Goal: Obtain resource: Download file/media

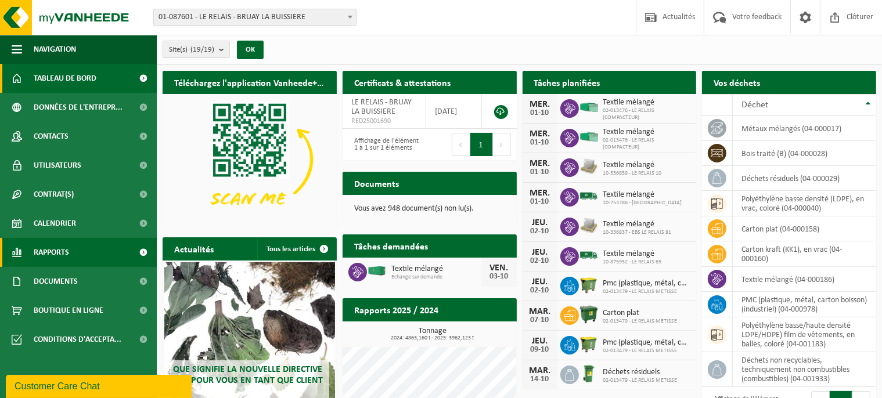
click at [69, 251] on span "Rapports" at bounding box center [51, 252] width 35 height 29
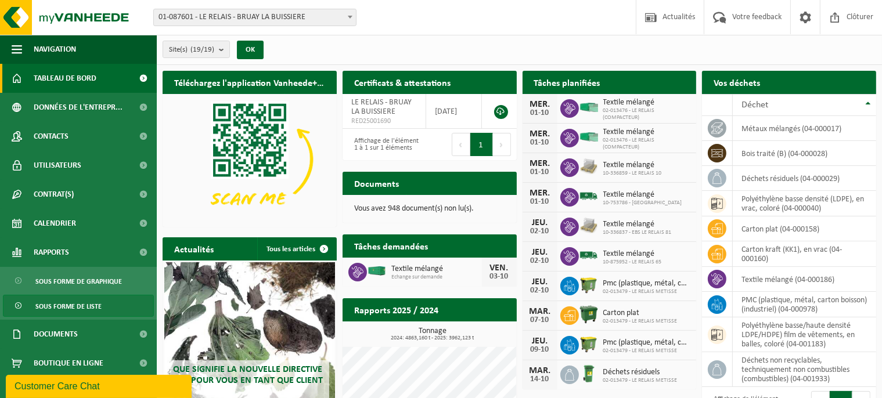
click at [84, 305] on span "Sous forme de liste" at bounding box center [68, 307] width 66 height 22
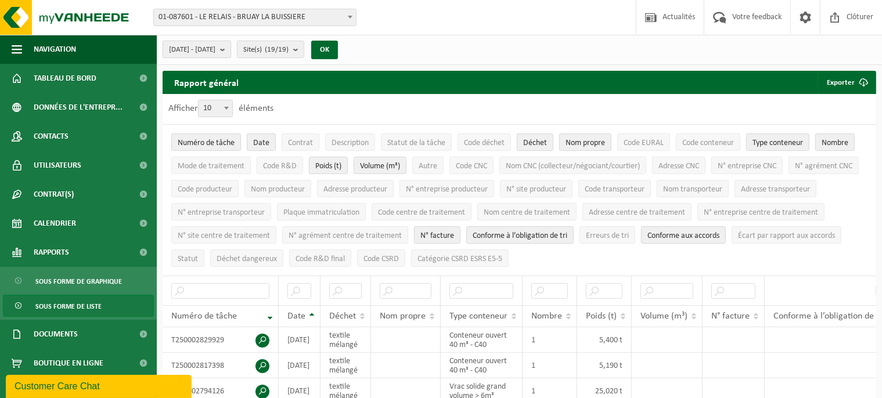
click at [215, 50] on span "2025-05-01 - 2025-10-01" at bounding box center [192, 49] width 46 height 17
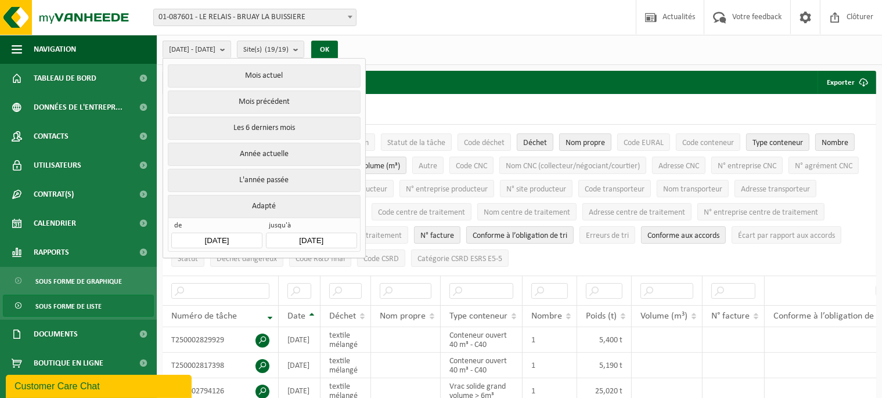
click at [250, 237] on input "2025-05-01" at bounding box center [216, 241] width 91 height 16
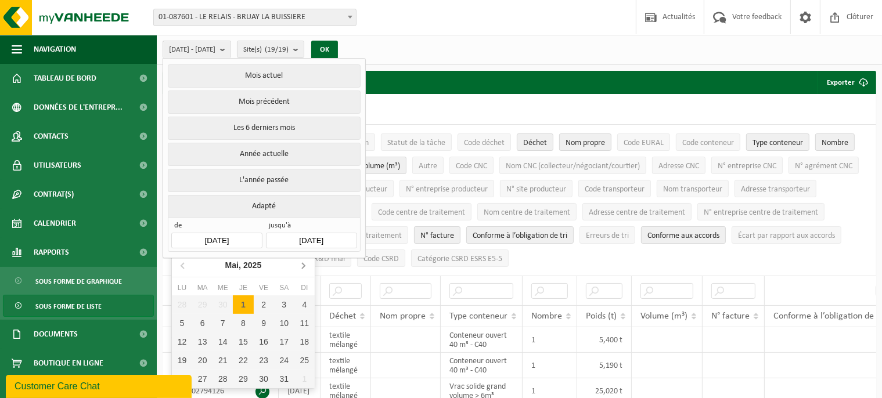
click at [303, 266] on icon at bounding box center [303, 265] width 19 height 19
click at [301, 266] on icon at bounding box center [303, 265] width 19 height 19
click at [207, 304] on div "1" at bounding box center [202, 305] width 20 height 19
type input "[DATE]"
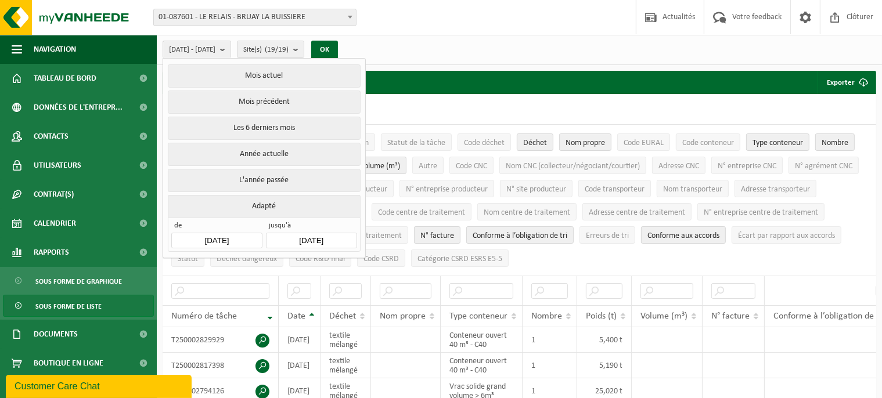
click at [312, 239] on input "2025-10-01" at bounding box center [311, 241] width 91 height 16
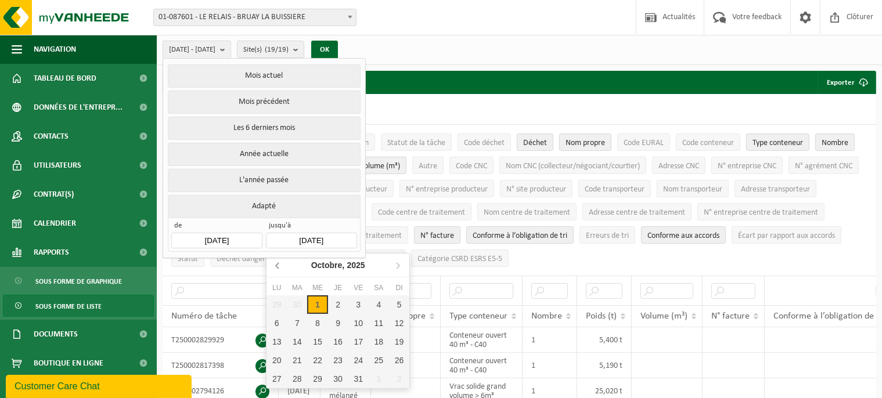
click at [278, 268] on icon at bounding box center [277, 266] width 3 height 6
click at [297, 379] on div "30" at bounding box center [297, 379] width 20 height 19
type input "[DATE]"
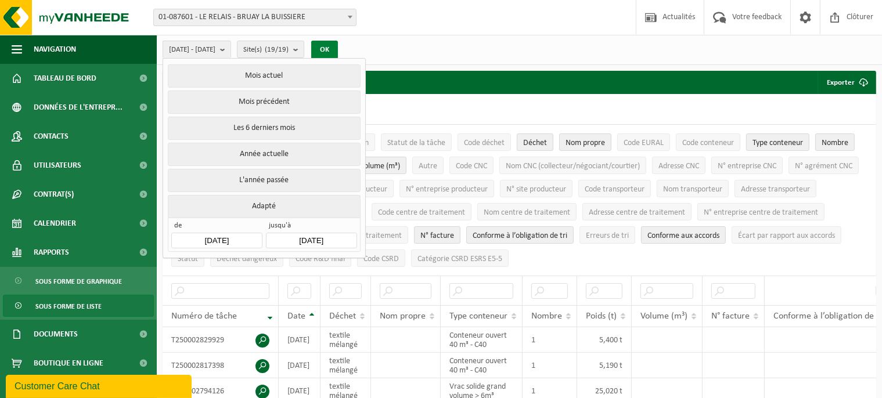
click at [338, 52] on button "OK" at bounding box center [324, 50] width 27 height 19
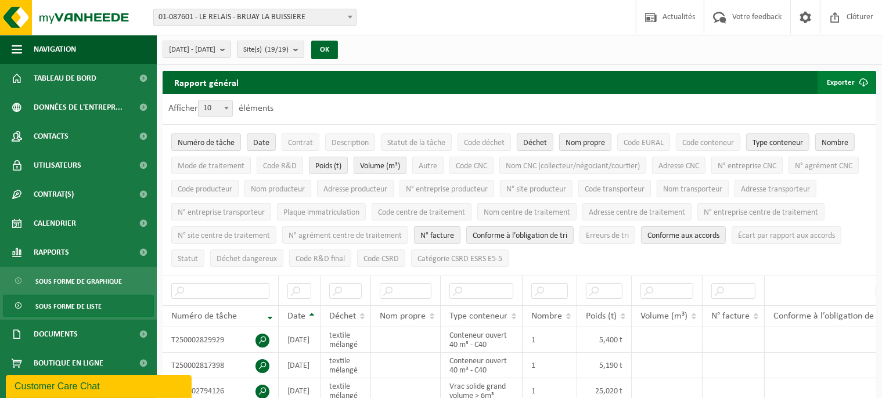
click at [838, 84] on button "Exporter" at bounding box center [845, 82] width 57 height 23
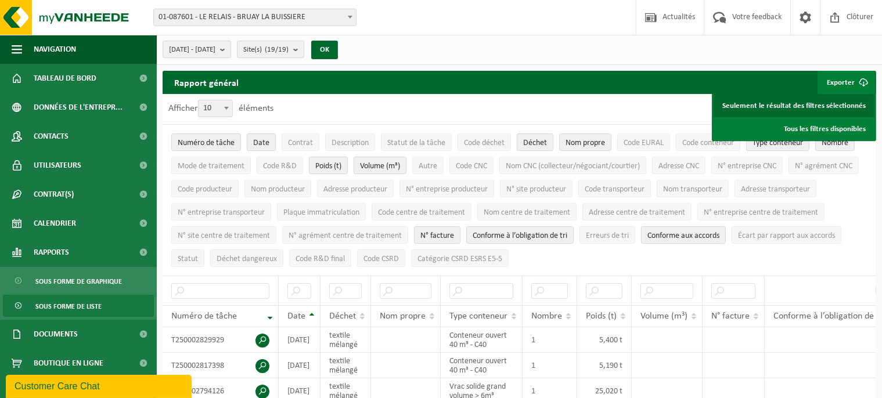
click at [779, 107] on link "Seulement le résultat des filtres sélectionnés" at bounding box center [794, 105] width 161 height 23
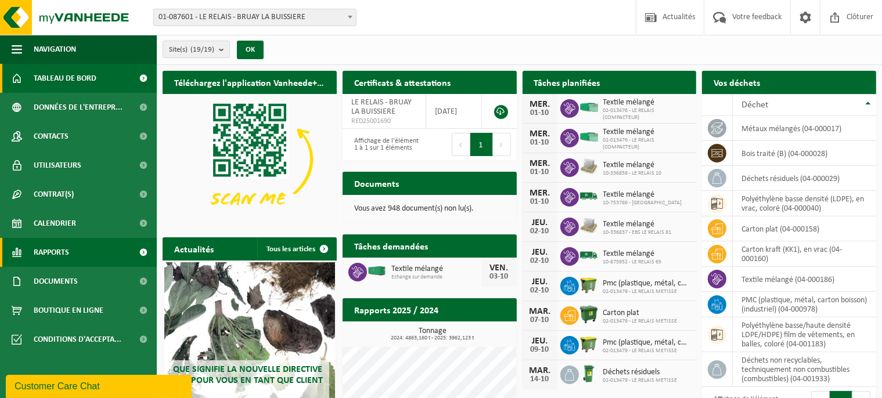
click at [82, 255] on link "Rapports" at bounding box center [78, 252] width 157 height 29
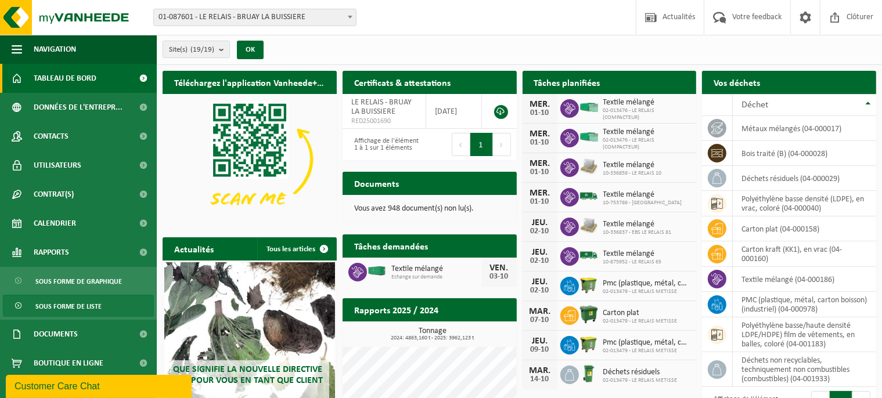
drag, startPoint x: 75, startPoint y: 305, endPoint x: 82, endPoint y: 307, distance: 6.6
click at [75, 305] on span "Sous forme de liste" at bounding box center [68, 307] width 66 height 22
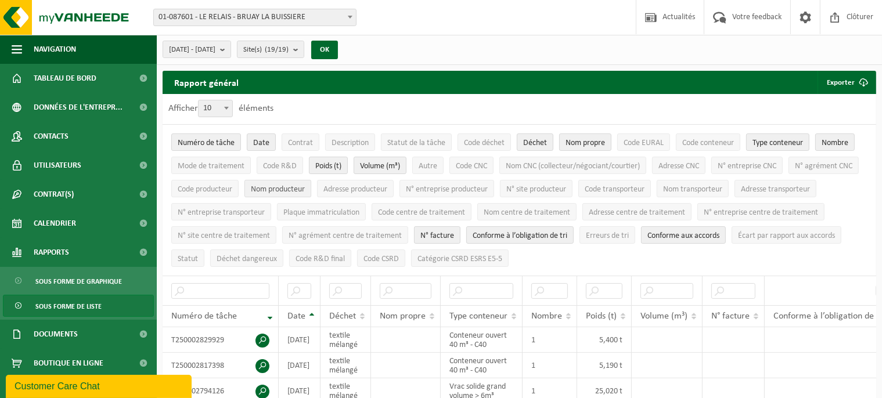
click at [296, 189] on span "Nom producteur" at bounding box center [278, 189] width 54 height 9
click at [836, 82] on button "Exporter" at bounding box center [845, 82] width 57 height 23
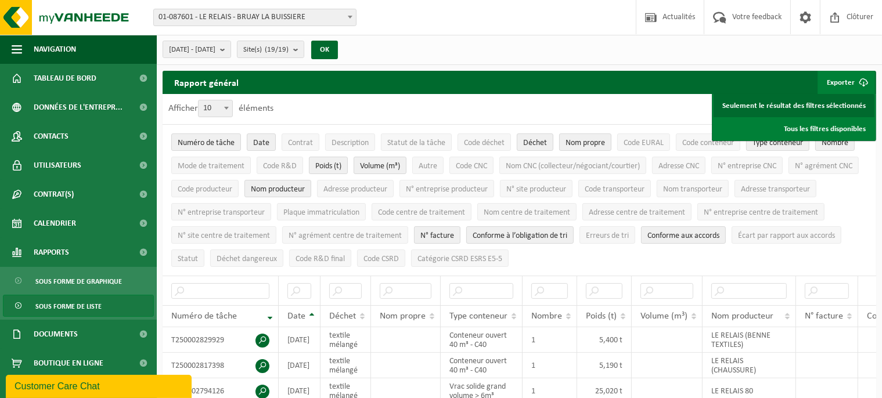
click at [774, 108] on link "Seulement le résultat des filtres sélectionnés" at bounding box center [794, 105] width 161 height 23
click at [825, 109] on link "Seulement le résultat des filtres sélectionnés" at bounding box center [794, 105] width 161 height 23
